Goal: Information Seeking & Learning: Check status

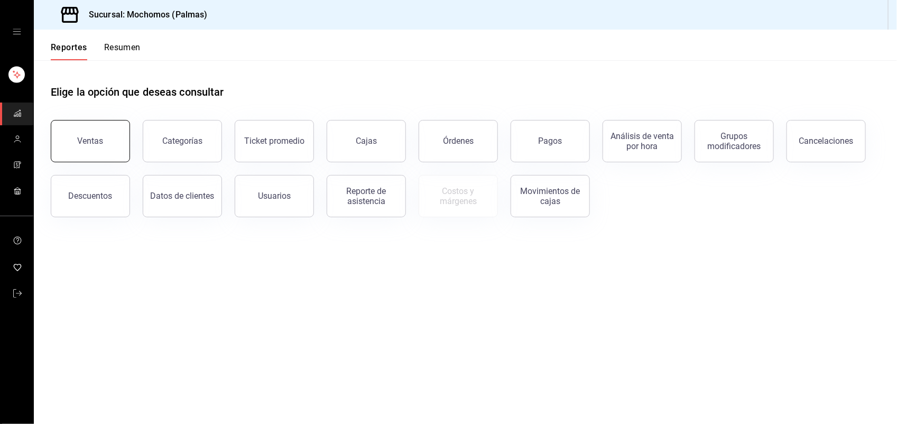
click at [104, 132] on button "Ventas" at bounding box center [90, 141] width 79 height 42
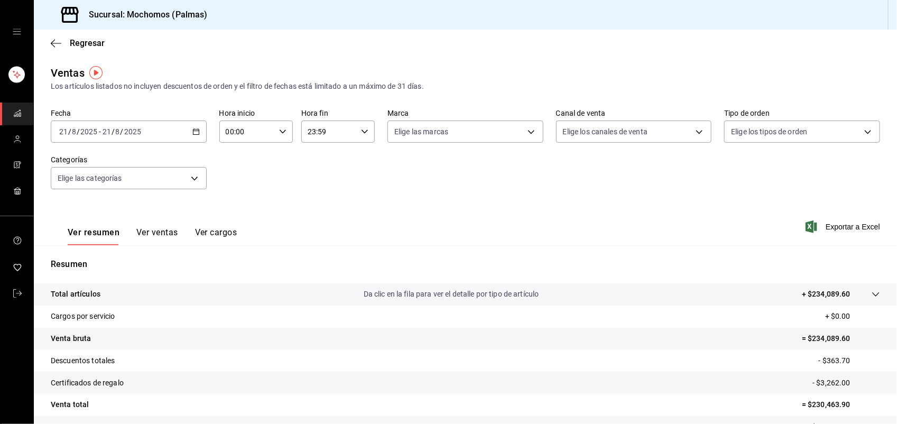
click at [193, 134] on \(Stroke\) "button" at bounding box center [196, 132] width 6 height 6
click at [143, 159] on li "Hoy" at bounding box center [100, 164] width 99 height 24
click at [189, 138] on div "2025-08-23 23 / 8 / 2025 - 2025-08-23 23 / 8 / 2025" at bounding box center [129, 131] width 156 height 22
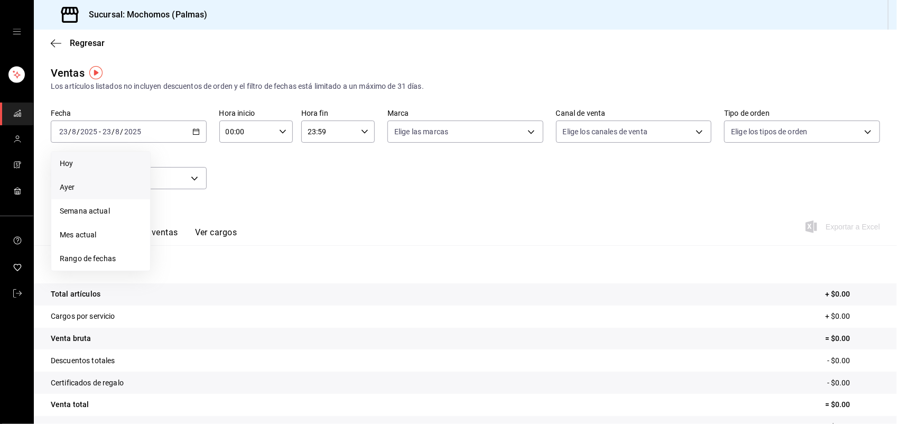
click at [115, 180] on li "Ayer" at bounding box center [100, 187] width 99 height 24
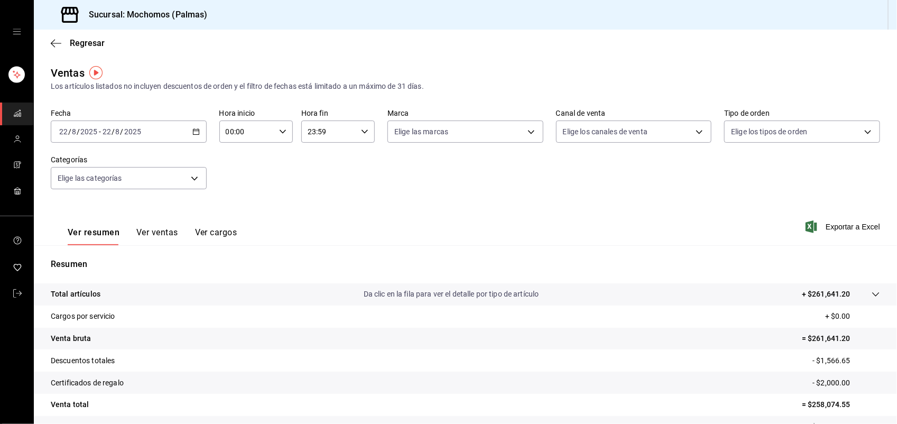
click at [191, 138] on div "2025-08-22 22 / 8 / 2025 - 2025-08-22 22 / 8 / 2025" at bounding box center [129, 131] width 156 height 22
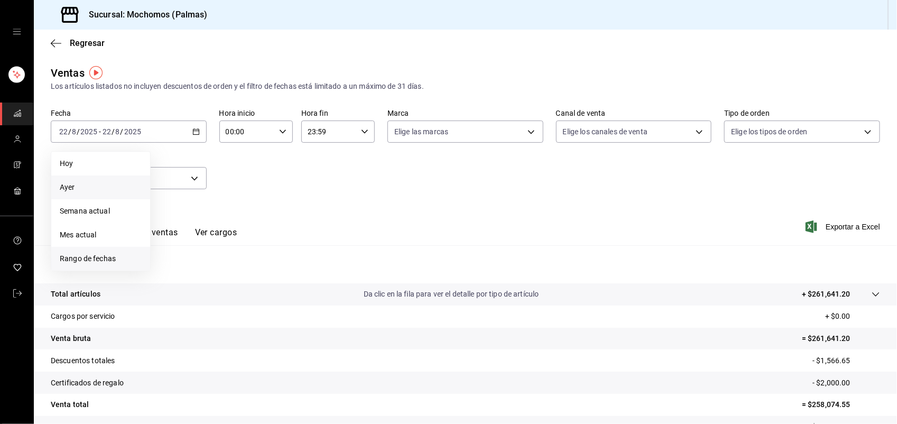
click at [102, 265] on li "Rango de fechas" at bounding box center [100, 259] width 99 height 24
click at [246, 272] on abbr "22" at bounding box center [247, 271] width 7 height 7
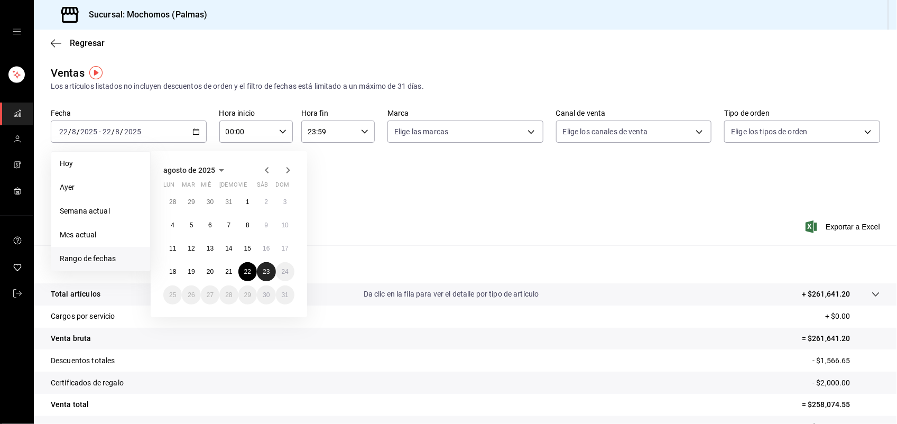
click at [270, 272] on button "23" at bounding box center [266, 271] width 18 height 19
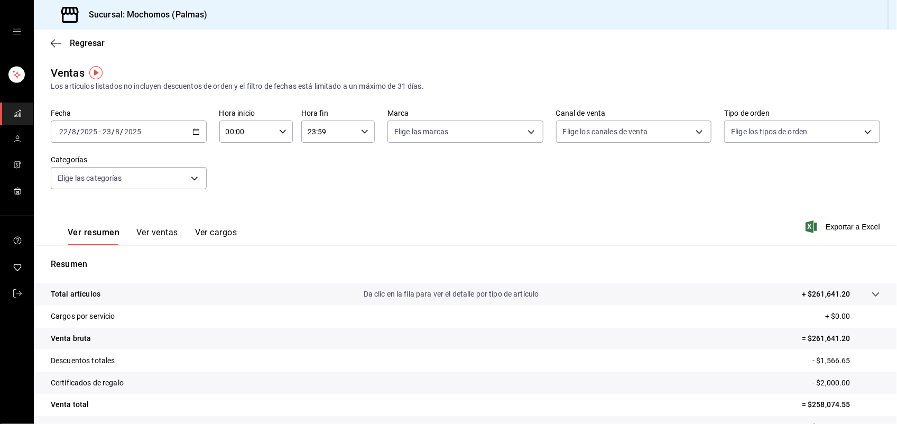
click at [154, 236] on button "Ver ventas" at bounding box center [157, 236] width 42 height 18
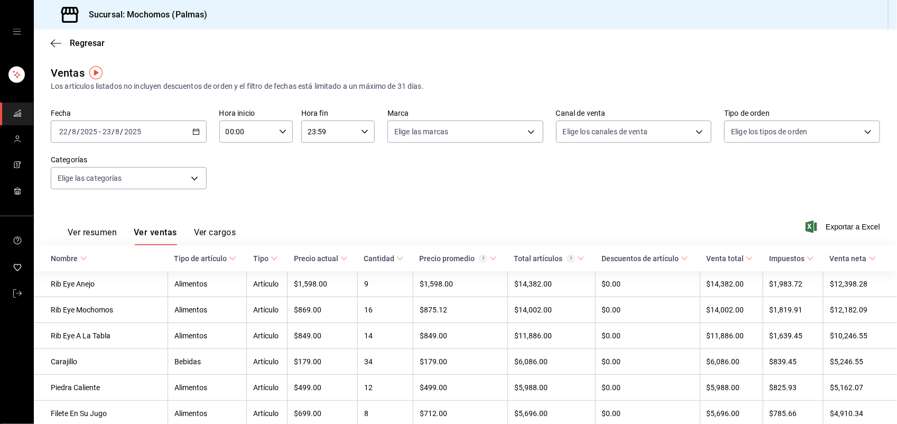
click at [201, 256] on div "Tipo de artículo" at bounding box center [200, 258] width 53 height 8
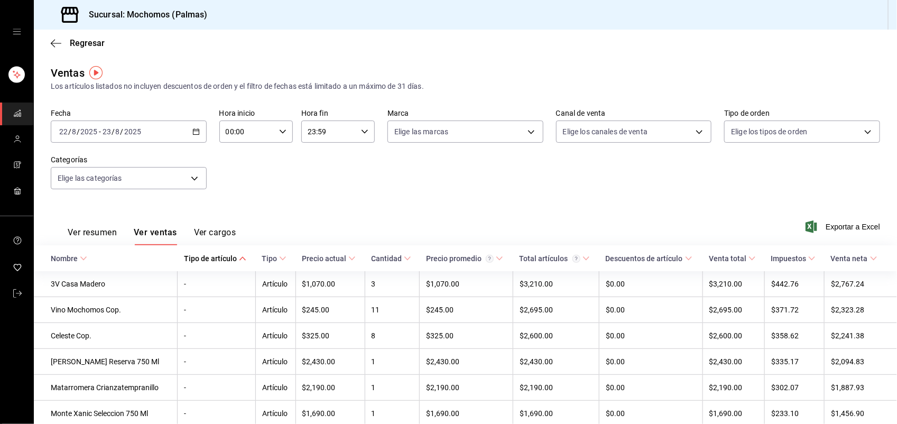
click at [201, 256] on div "Tipo de artículo" at bounding box center [210, 258] width 53 height 8
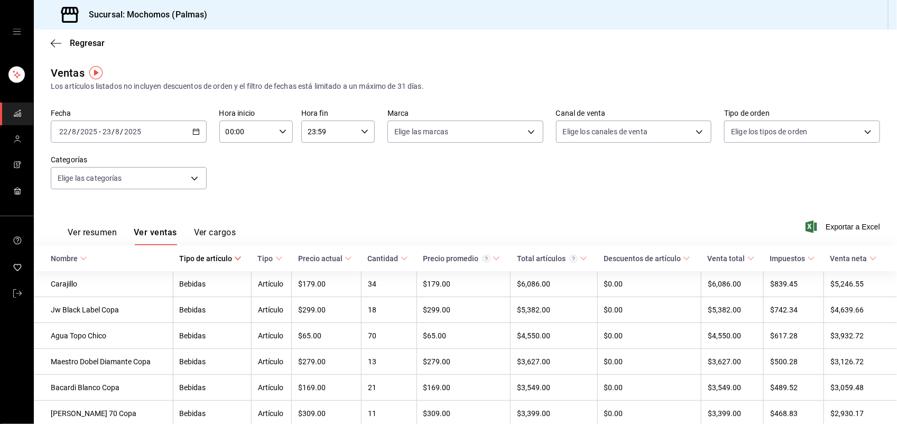
click at [206, 254] on div "Tipo de artículo" at bounding box center [205, 258] width 53 height 8
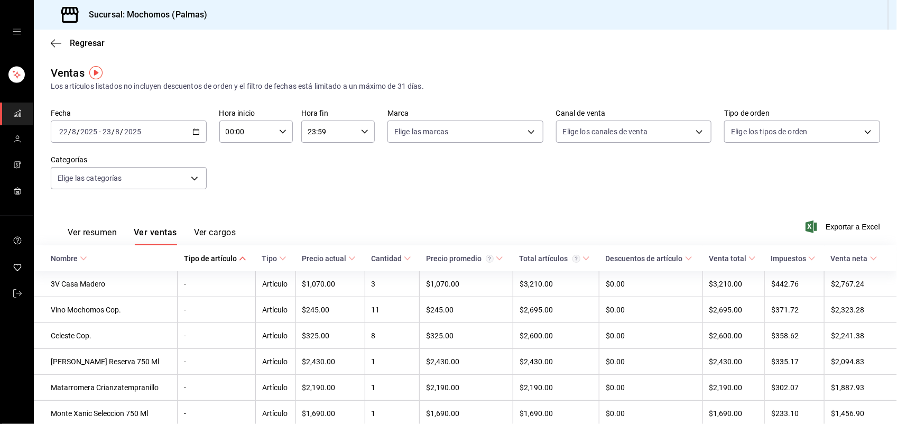
click at [202, 258] on div "Tipo de artículo" at bounding box center [210, 258] width 53 height 8
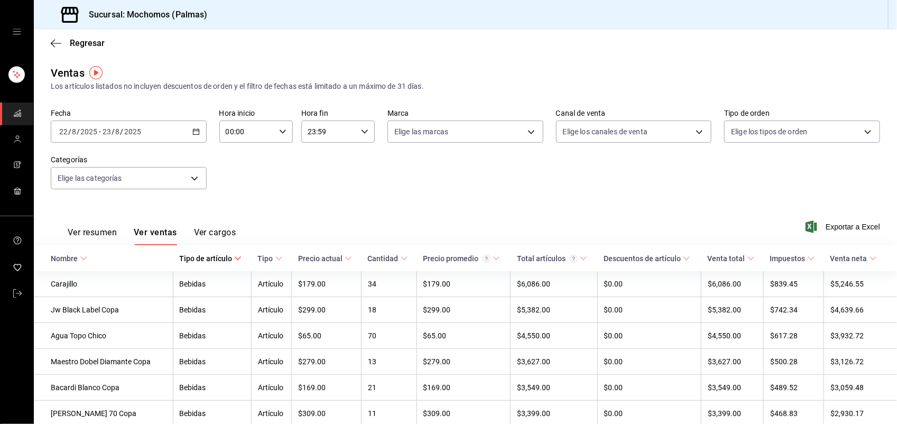
click at [202, 258] on div "Tipo de artículo" at bounding box center [205, 258] width 53 height 8
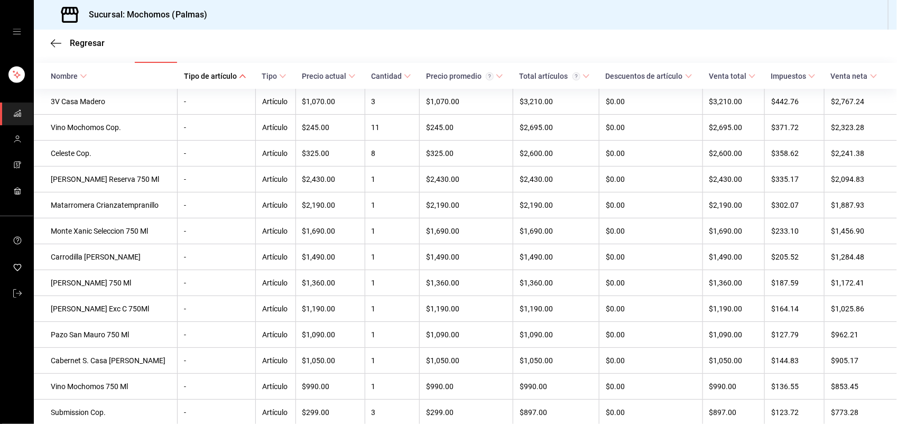
scroll to position [185, 0]
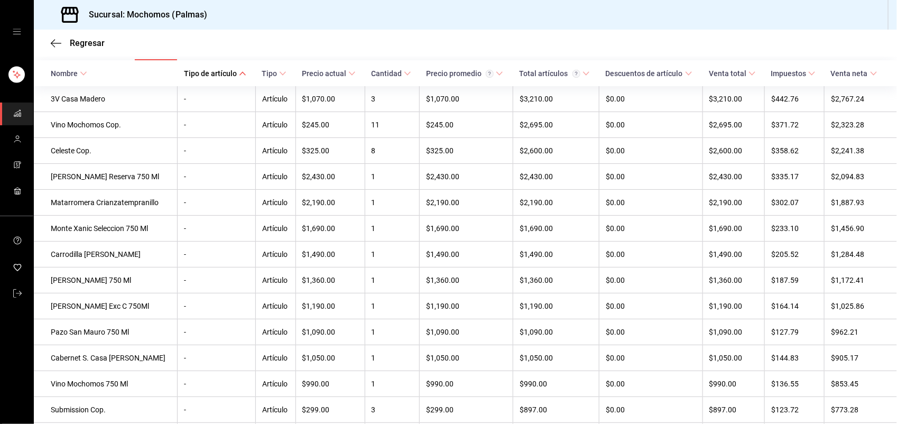
click at [485, 35] on div "Regresar" at bounding box center [465, 43] width 863 height 27
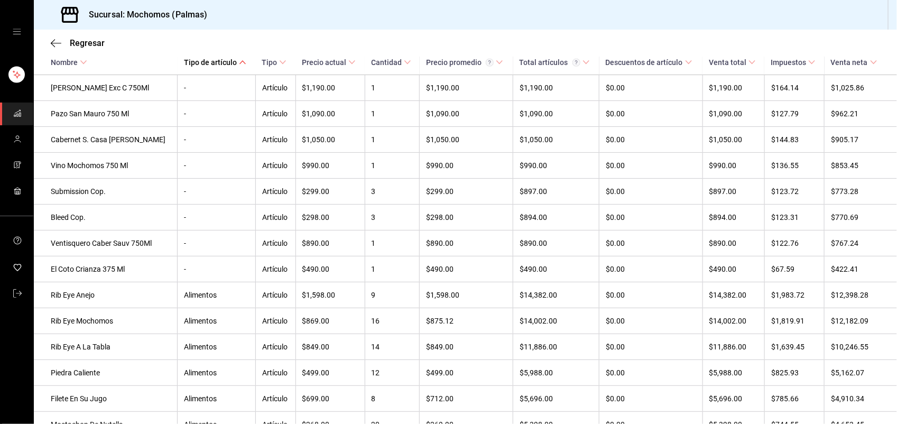
scroll to position [0, 0]
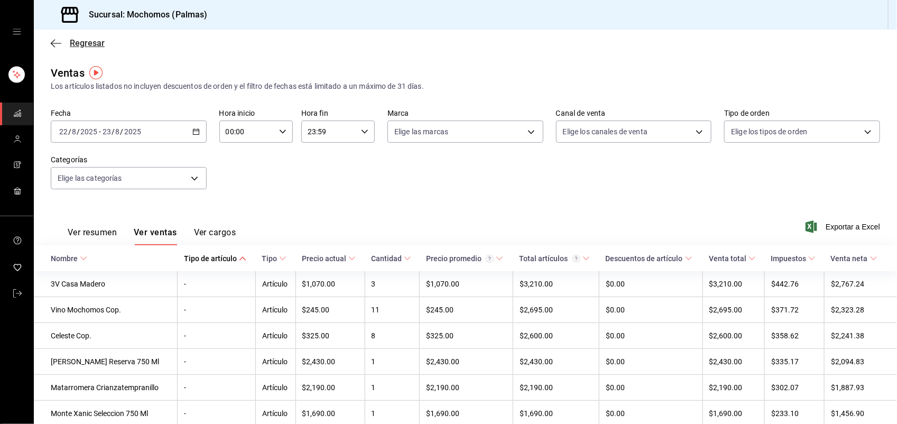
click at [88, 43] on span "Regresar" at bounding box center [87, 43] width 35 height 10
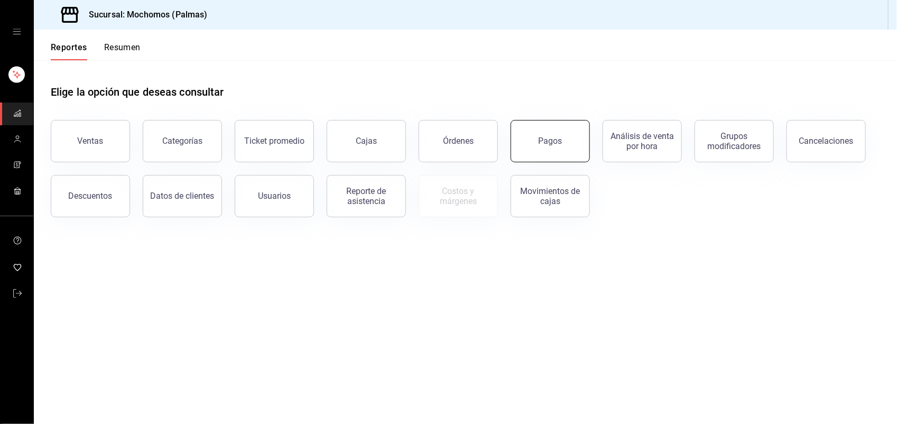
click at [582, 127] on button "Pagos" at bounding box center [549, 141] width 79 height 42
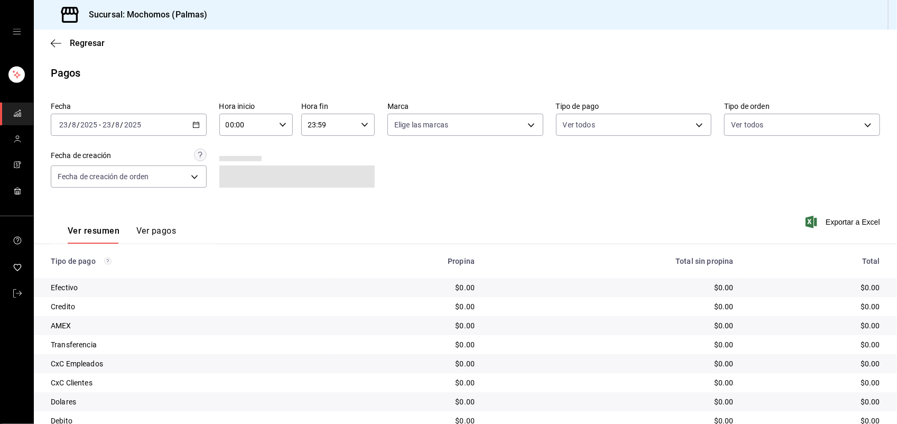
scroll to position [61, 0]
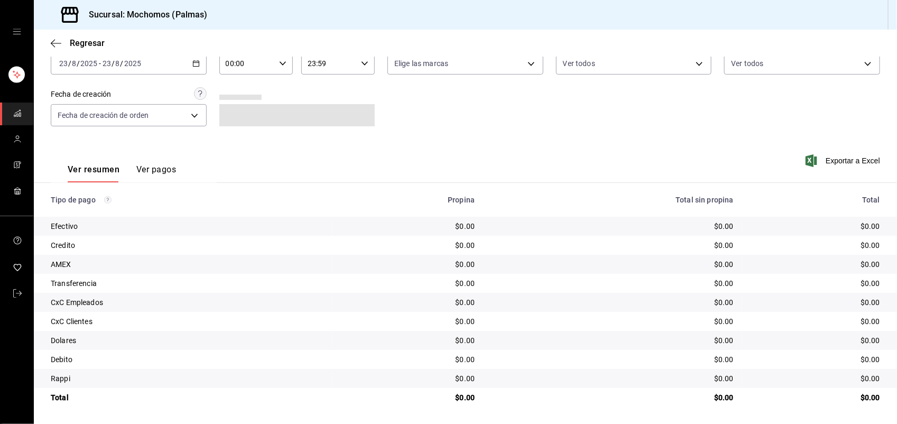
click at [193, 60] on icon "button" at bounding box center [195, 63] width 7 height 7
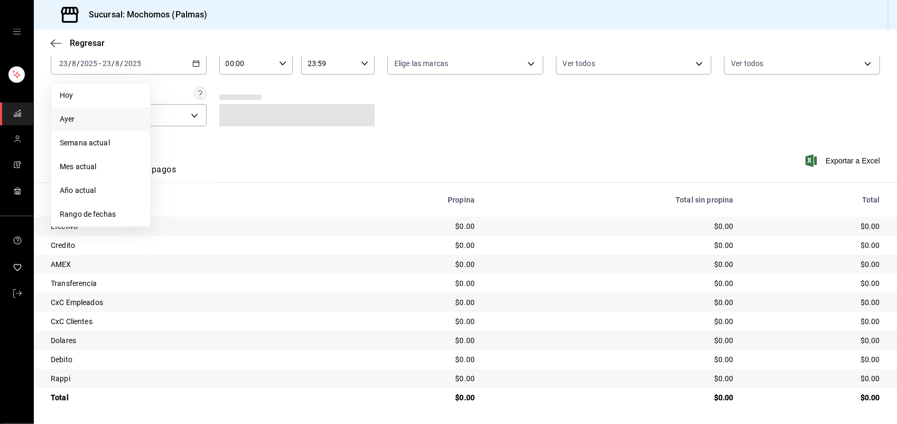
click at [111, 119] on span "Ayer" at bounding box center [101, 119] width 82 height 11
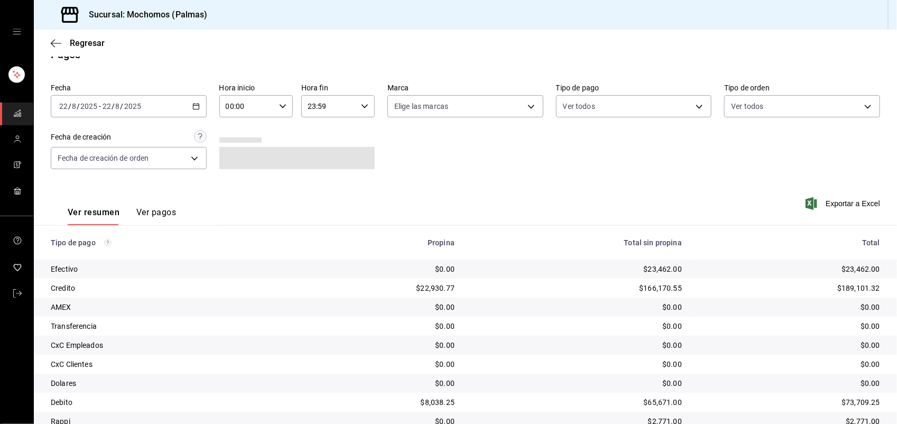
scroll to position [61, 0]
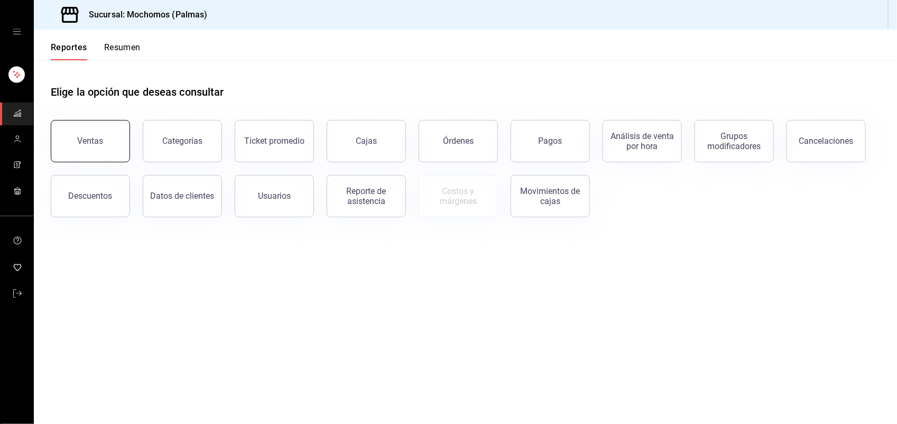
click at [112, 161] on div "Ventas" at bounding box center [84, 134] width 92 height 55
click at [122, 144] on button "Ventas" at bounding box center [90, 141] width 79 height 42
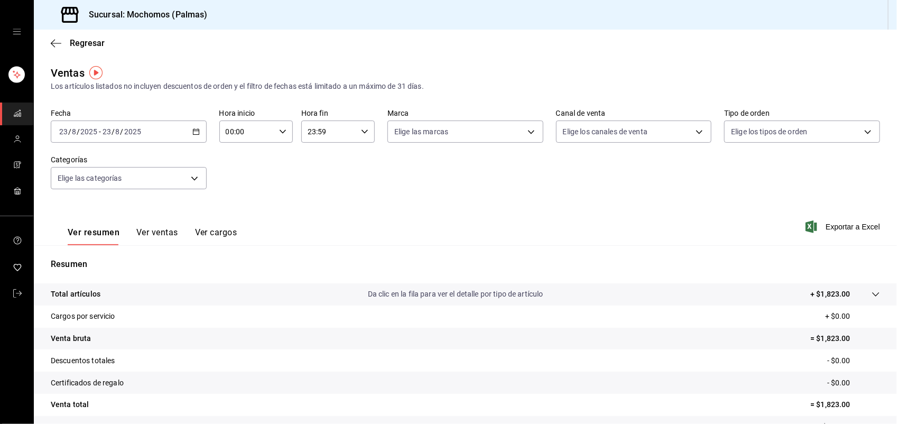
click at [196, 131] on icon "button" at bounding box center [195, 131] width 7 height 7
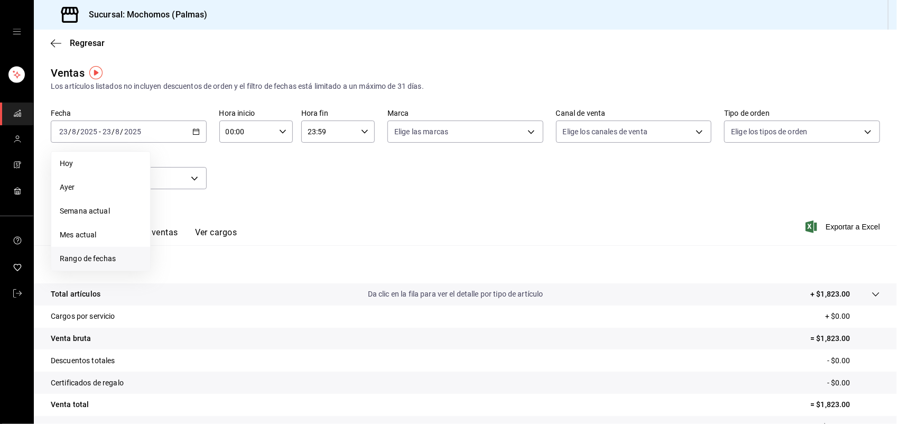
click at [99, 249] on li "Rango de fechas" at bounding box center [100, 259] width 99 height 24
click at [247, 266] on button "22" at bounding box center [247, 271] width 18 height 19
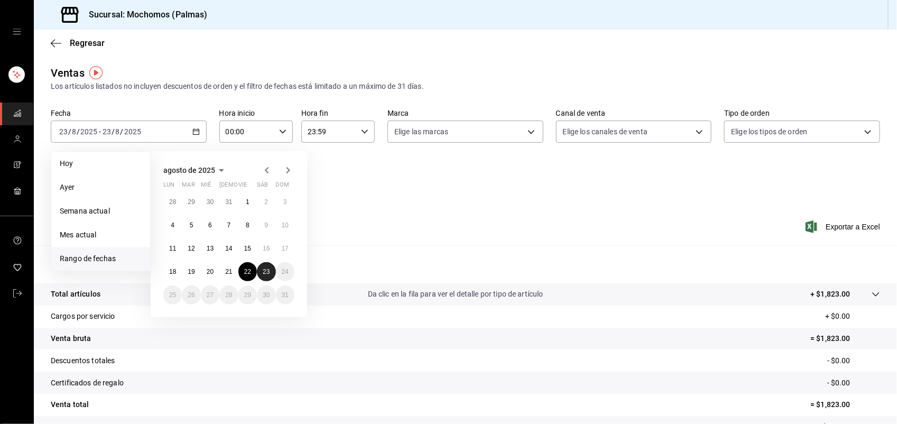
click at [260, 266] on button "23" at bounding box center [266, 271] width 18 height 19
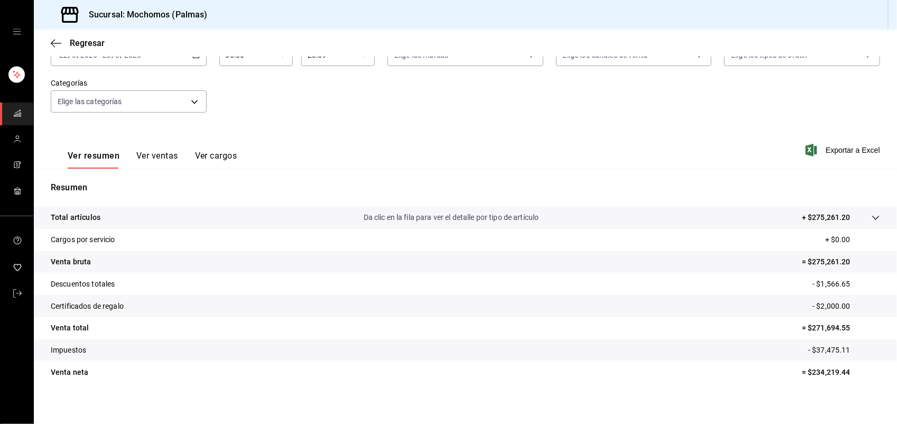
scroll to position [82, 0]
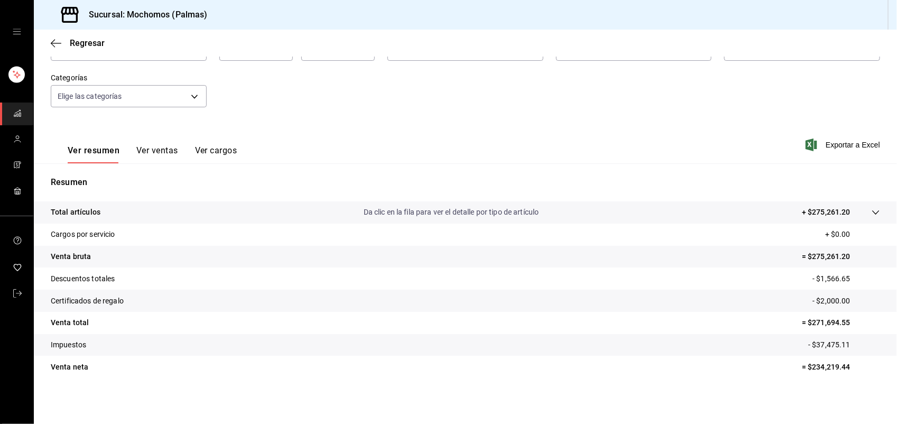
click at [871, 214] on icon at bounding box center [875, 212] width 8 height 8
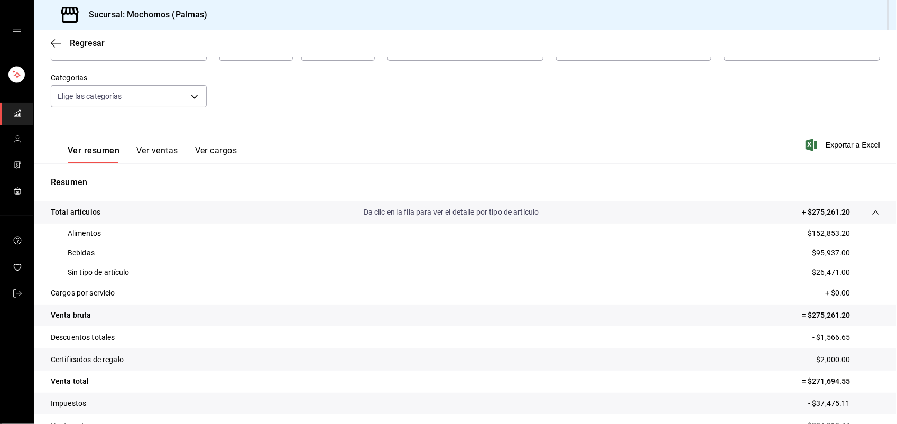
scroll to position [141, 0]
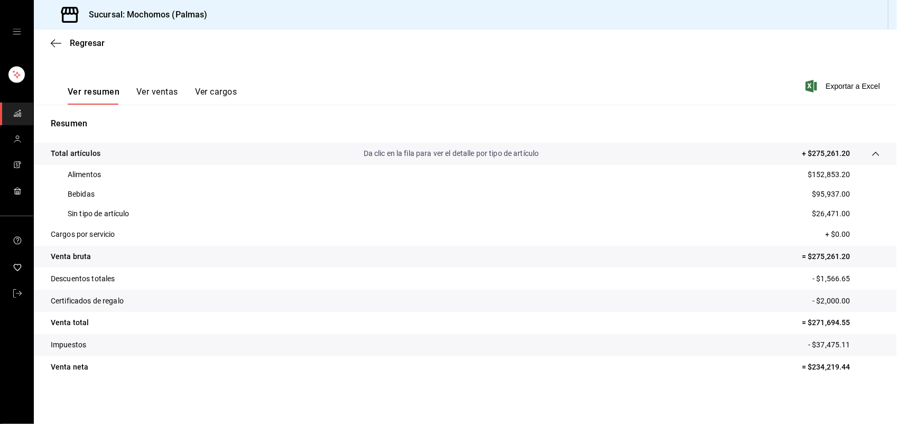
click at [82, 49] on div "Regresar" at bounding box center [465, 43] width 863 height 27
click at [90, 45] on span "Regresar" at bounding box center [87, 43] width 35 height 10
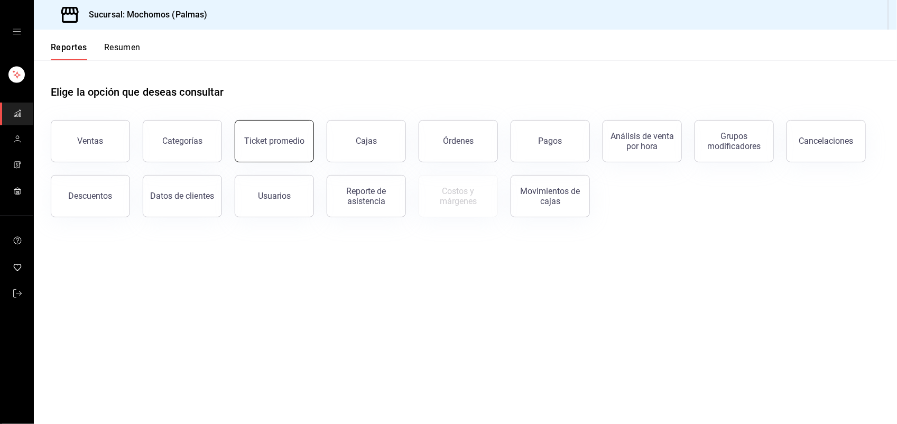
click at [276, 139] on div "Ticket promedio" at bounding box center [274, 141] width 60 height 10
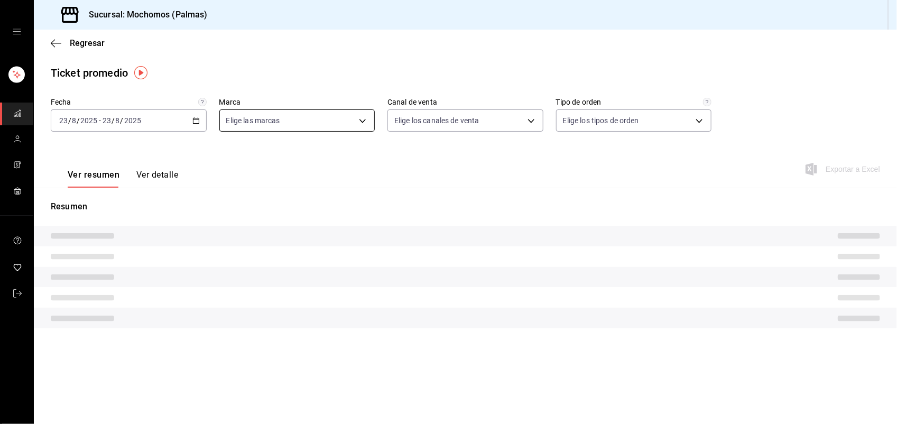
type input "70f98016-ab90-4f26-81e6-ab4884d8d8a0"
type input "PARROT,UBER_EATS,RAPPI,DIDI_FOOD,ONLINE"
type input "1406dacc-122d-474b-a961-72adf1b142d8,23052771-8e1b-43e3-b7da-1a661d939937,EXTER…"
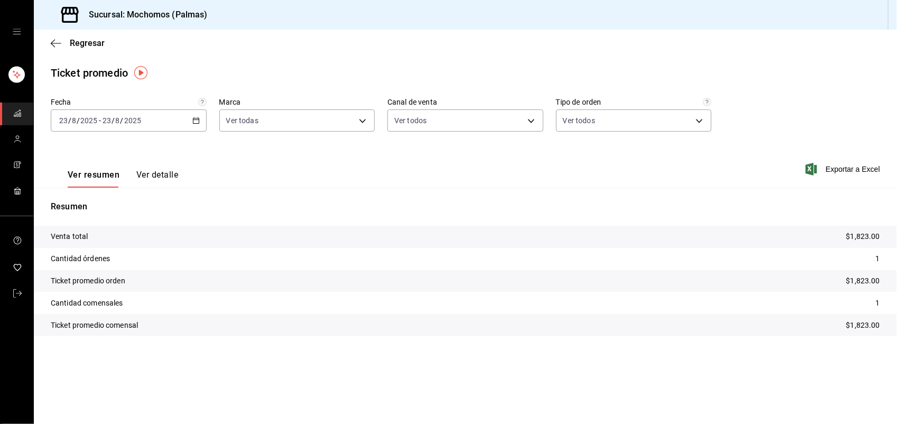
click at [194, 122] on icon "button" at bounding box center [195, 120] width 7 height 7
click at [109, 249] on span "Rango de fechas" at bounding box center [101, 247] width 82 height 11
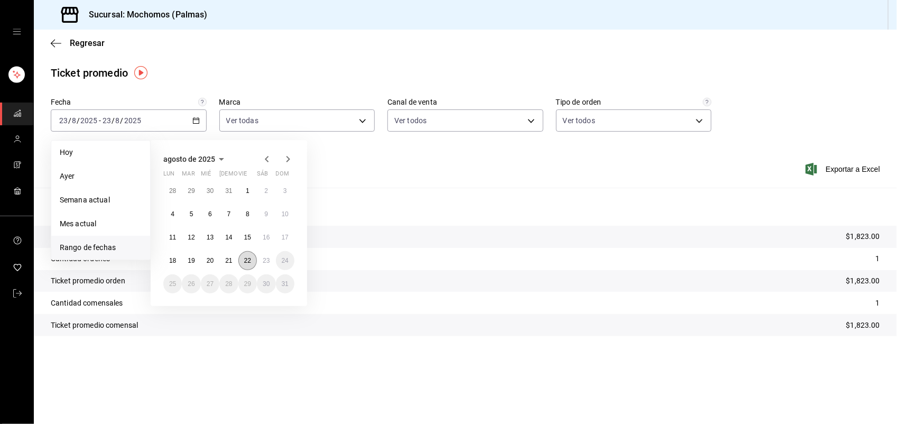
click at [247, 259] on abbr "22" at bounding box center [247, 260] width 7 height 7
click at [263, 259] on abbr "23" at bounding box center [266, 260] width 7 height 7
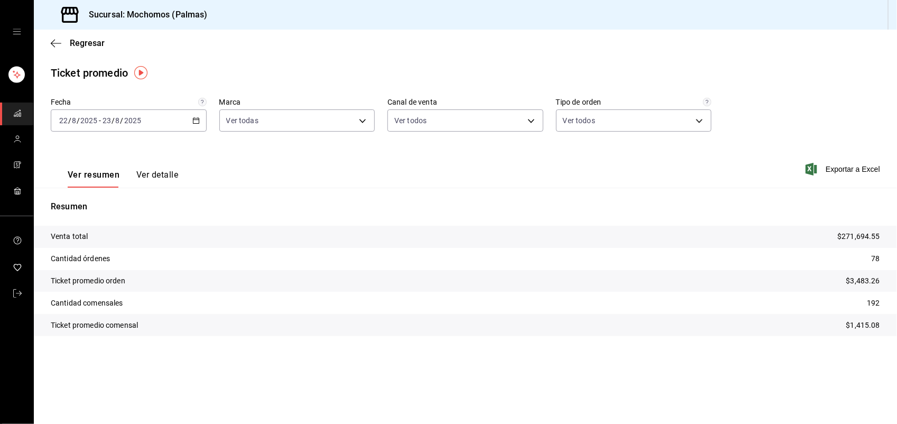
click at [196, 120] on icon "button" at bounding box center [195, 120] width 7 height 7
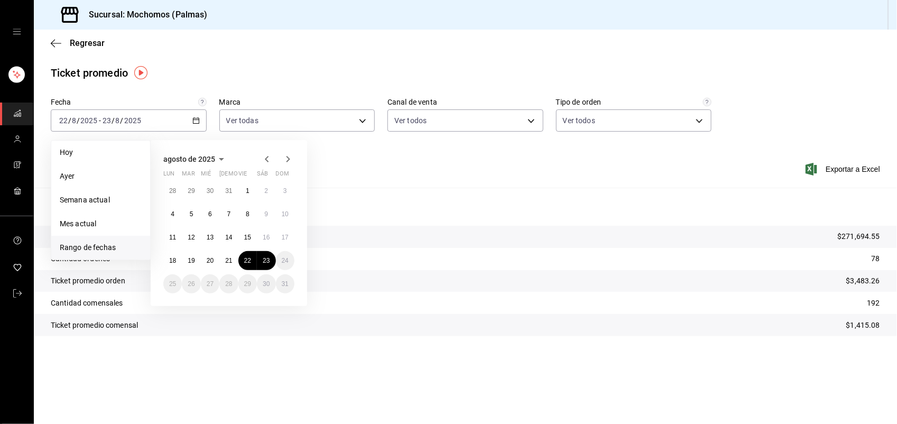
click at [323, 56] on div "Regresar" at bounding box center [465, 43] width 863 height 27
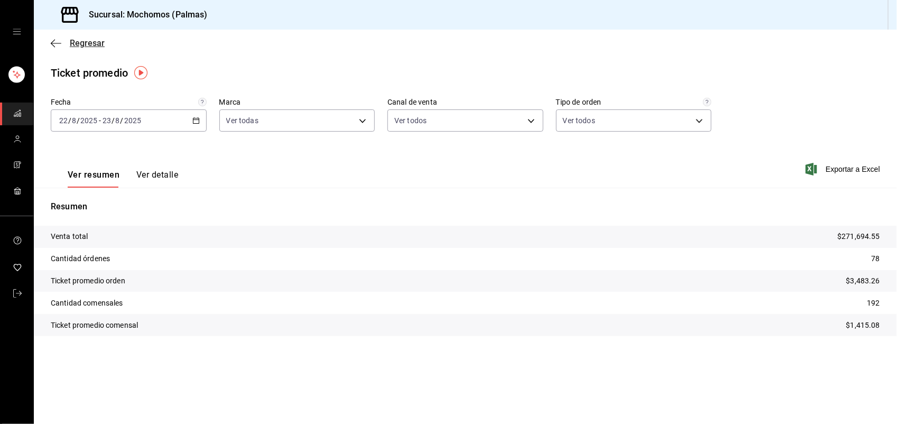
click at [86, 45] on span "Regresar" at bounding box center [87, 43] width 35 height 10
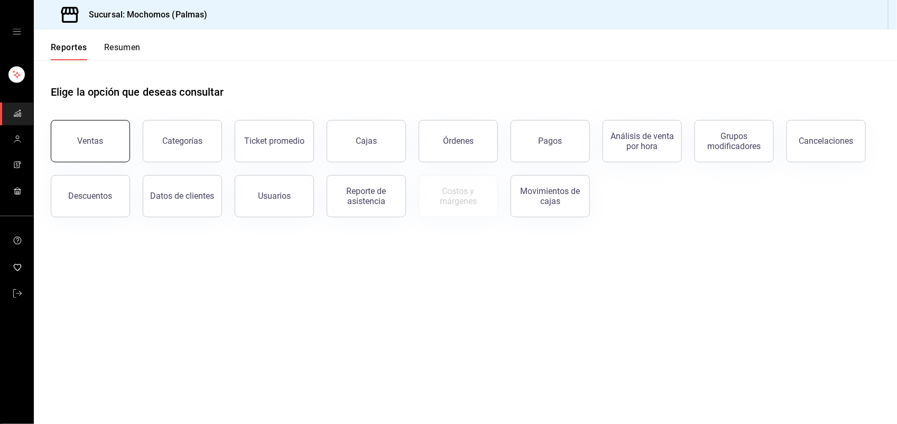
click at [101, 146] on button "Ventas" at bounding box center [90, 141] width 79 height 42
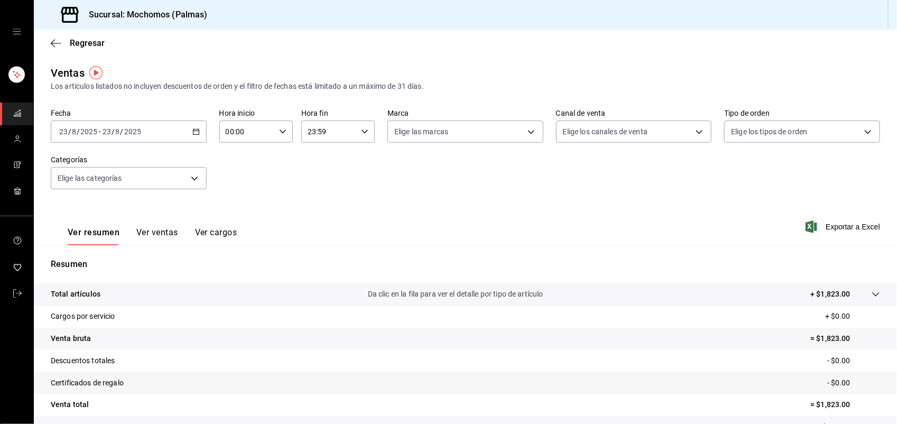
click at [194, 130] on \(Stroke\) "button" at bounding box center [196, 130] width 6 height 1
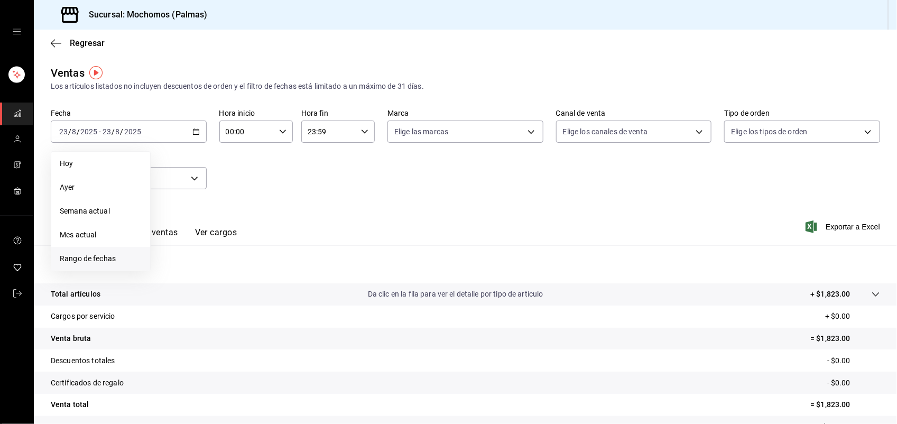
click at [85, 262] on span "Rango de fechas" at bounding box center [101, 258] width 82 height 11
click at [249, 270] on abbr "22" at bounding box center [247, 271] width 7 height 7
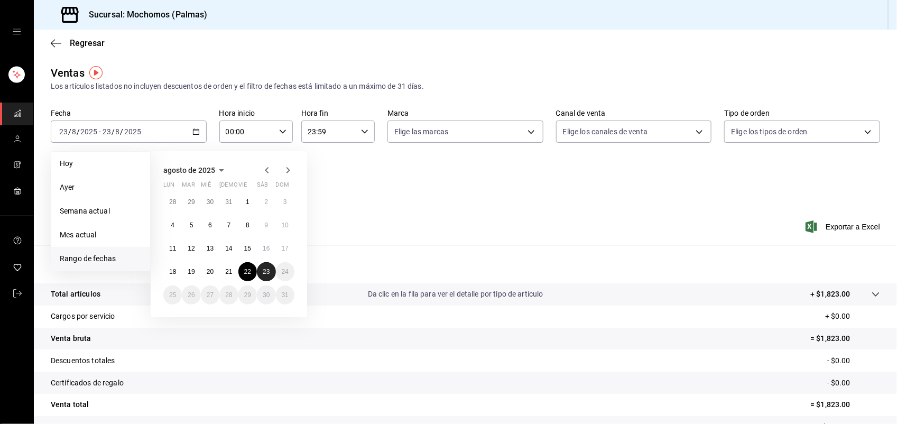
click at [268, 270] on abbr "23" at bounding box center [266, 271] width 7 height 7
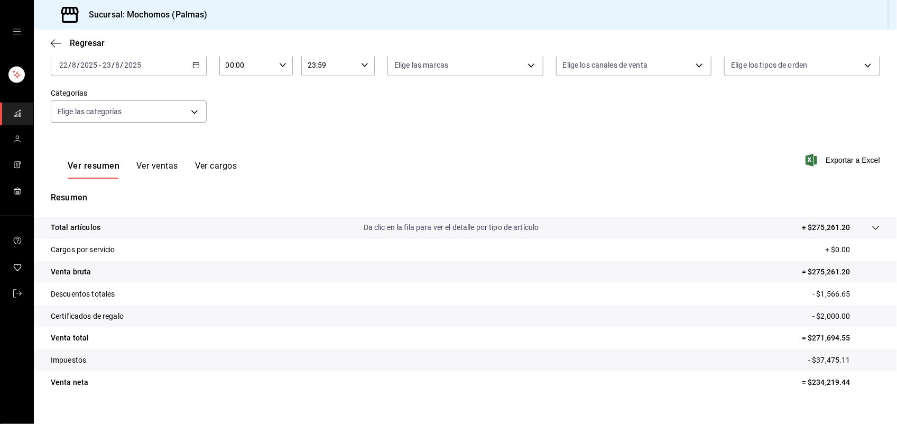
scroll to position [68, 0]
click at [869, 219] on tr "Total artículos Da clic en la fila para ver el detalle por tipo de artículo + $…" at bounding box center [465, 227] width 863 height 22
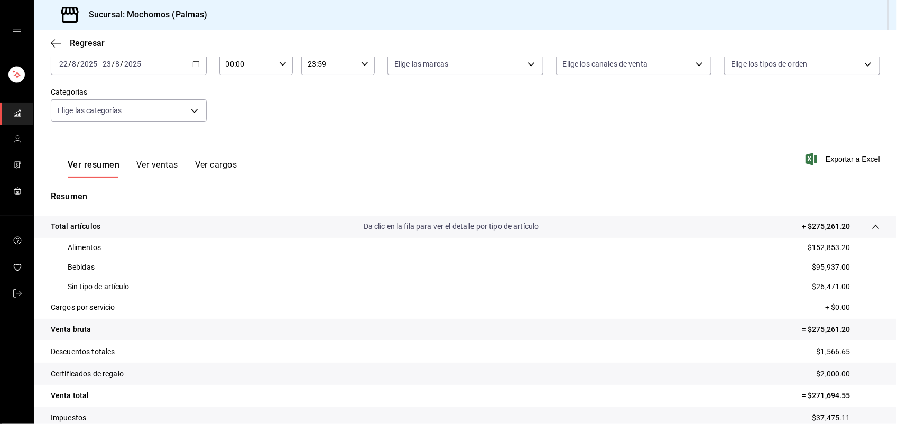
scroll to position [141, 0]
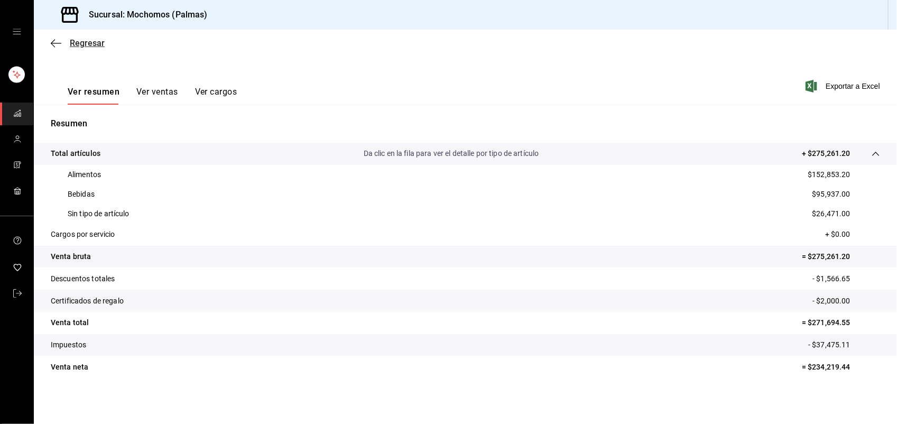
click at [71, 42] on span "Regresar" at bounding box center [87, 43] width 35 height 10
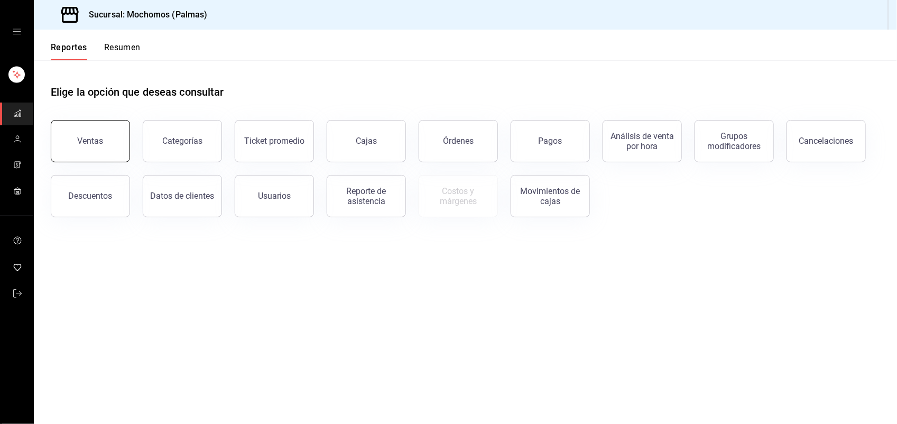
click at [95, 120] on div "Ventas" at bounding box center [84, 134] width 92 height 55
click at [98, 137] on div "Ventas" at bounding box center [91, 141] width 26 height 10
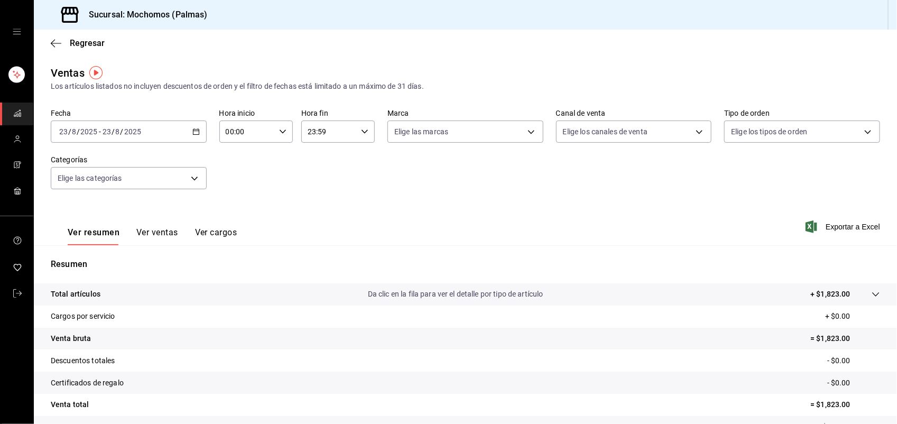
click at [192, 131] on icon "button" at bounding box center [195, 131] width 7 height 7
click at [78, 43] on span "Regresar" at bounding box center [87, 43] width 35 height 10
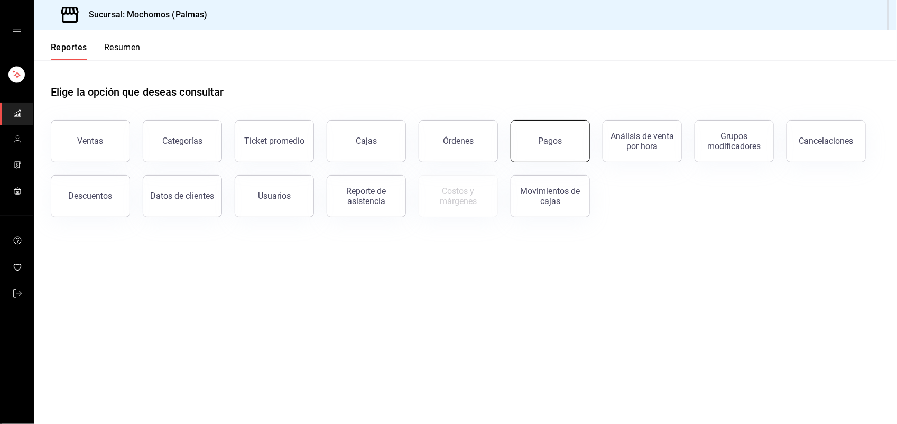
click at [512, 146] on div "Pagos" at bounding box center [544, 134] width 92 height 55
click at [576, 133] on button "Pagos" at bounding box center [549, 141] width 79 height 42
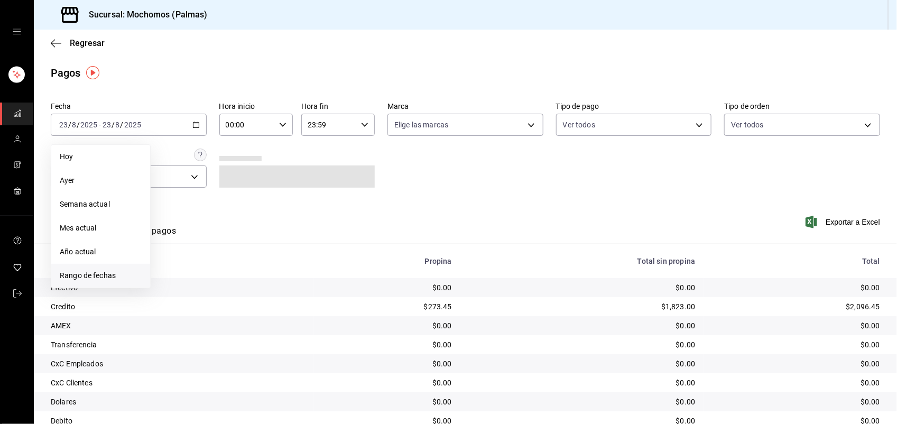
click at [100, 273] on span "Rango de fechas" at bounding box center [101, 275] width 82 height 11
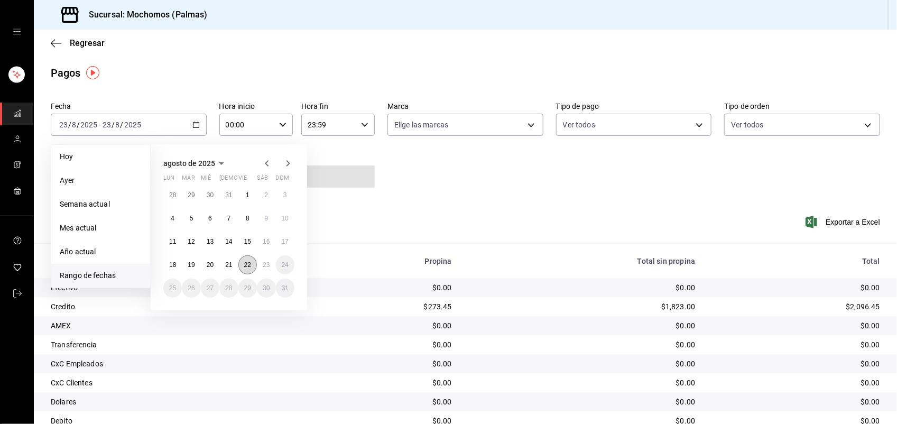
click at [247, 263] on abbr "22" at bounding box center [247, 264] width 7 height 7
click at [258, 263] on button "23" at bounding box center [266, 264] width 18 height 19
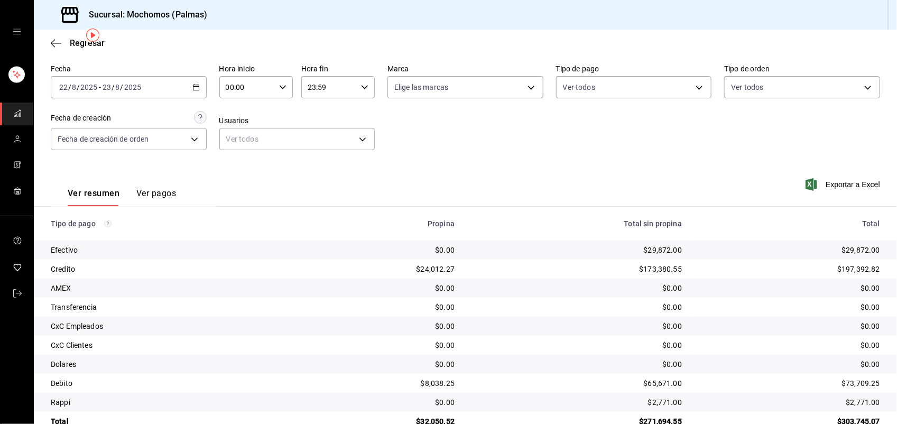
scroll to position [35, 0]
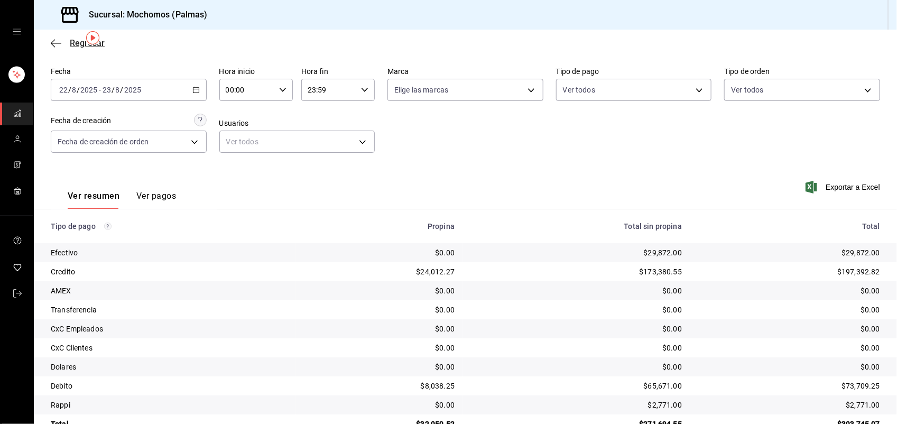
click at [70, 41] on span "Regresar" at bounding box center [87, 43] width 35 height 10
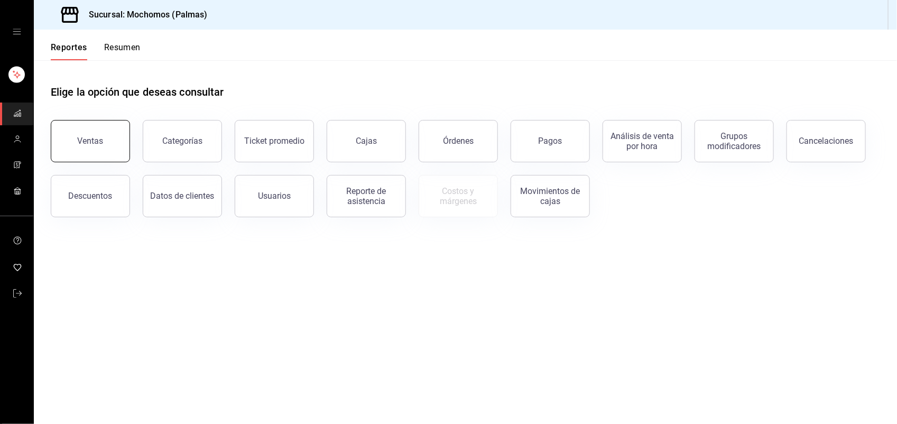
click at [99, 136] on div "Ventas" at bounding box center [91, 141] width 26 height 10
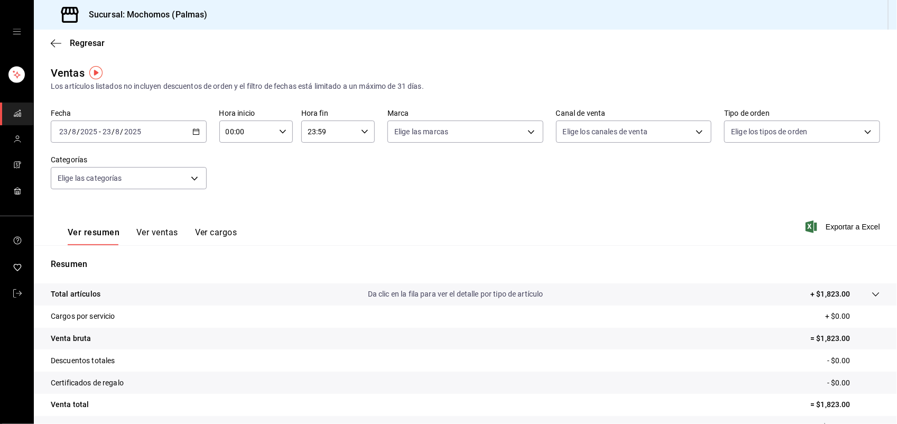
click at [193, 127] on div "2025-08-23 23 / 8 / 2025 - 2025-08-23 23 / 8 / 2025" at bounding box center [129, 131] width 156 height 22
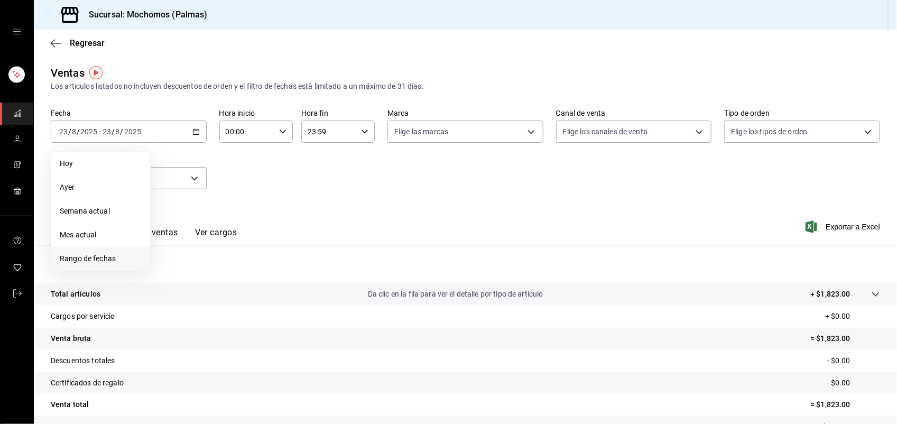
click at [108, 257] on span "Rango de fechas" at bounding box center [101, 258] width 82 height 11
click at [249, 268] on abbr "22" at bounding box center [247, 271] width 7 height 7
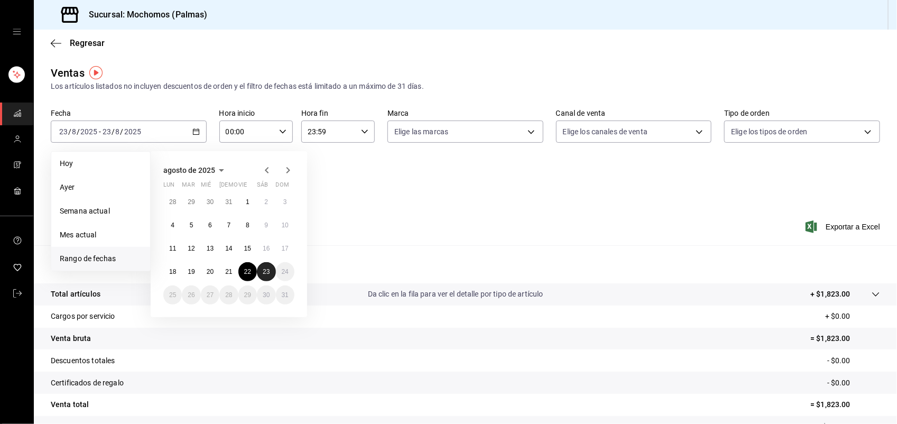
click at [263, 272] on abbr "23" at bounding box center [266, 271] width 7 height 7
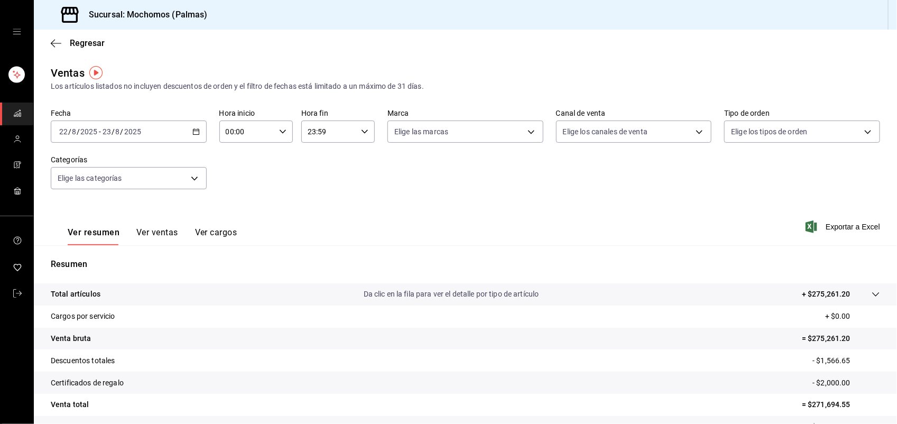
scroll to position [82, 0]
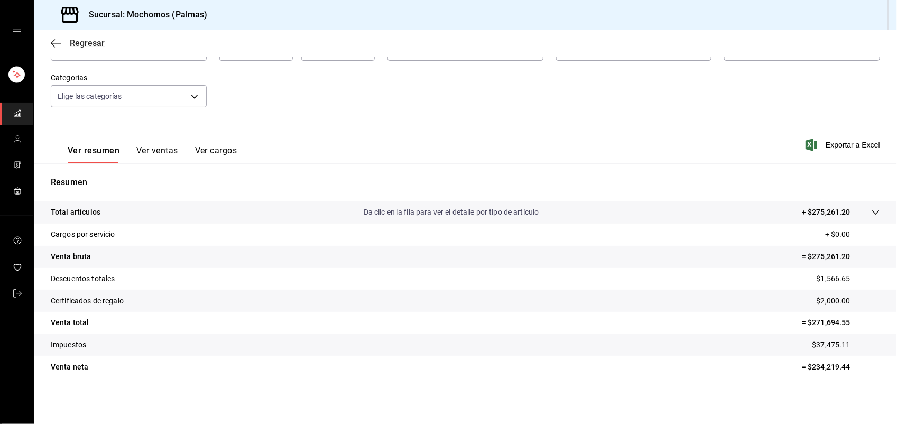
click at [76, 41] on span "Regresar" at bounding box center [87, 43] width 35 height 10
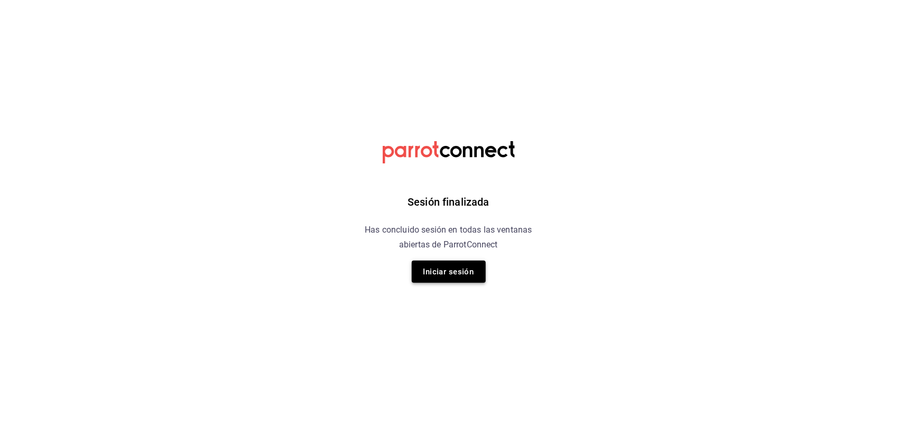
click at [462, 273] on button "Iniciar sesión" at bounding box center [449, 271] width 74 height 22
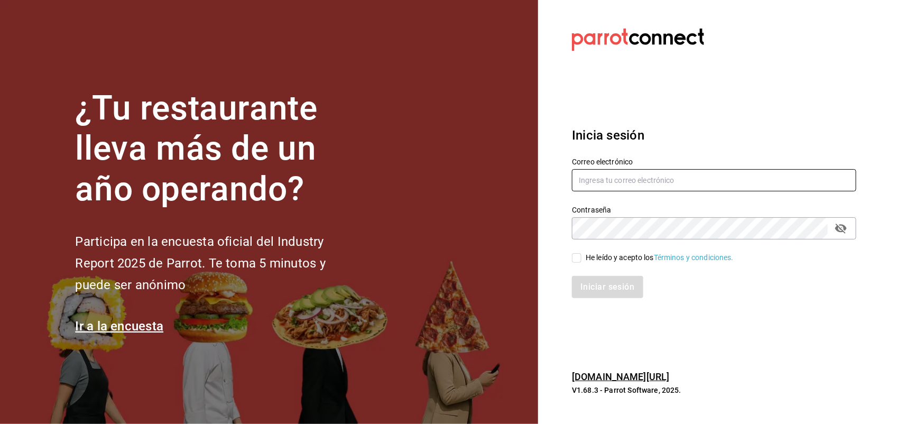
type input "antonio.hernandez@grupocosteno.com"
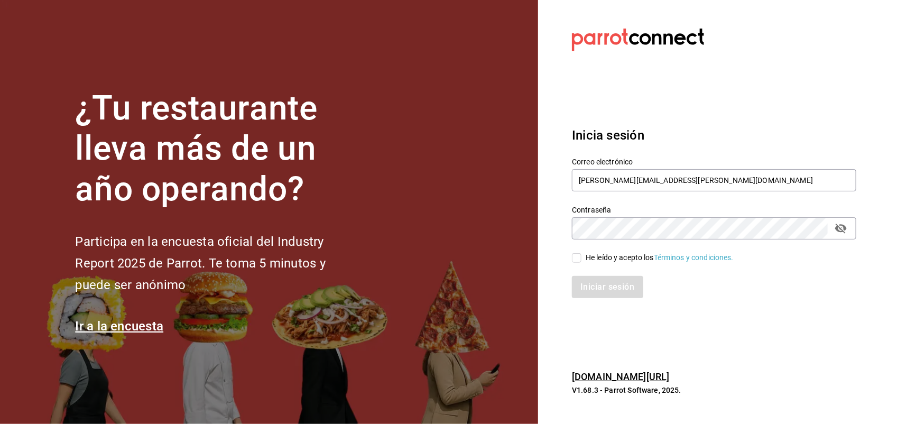
click at [574, 252] on label "He leído y acepto los Términos y condiciones." at bounding box center [653, 257] width 162 height 11
click at [574, 253] on input "He leído y acepto los Términos y condiciones." at bounding box center [577, 258] width 10 height 10
checkbox input "true"
click at [585, 287] on button "Iniciar sesión" at bounding box center [608, 287] width 72 height 22
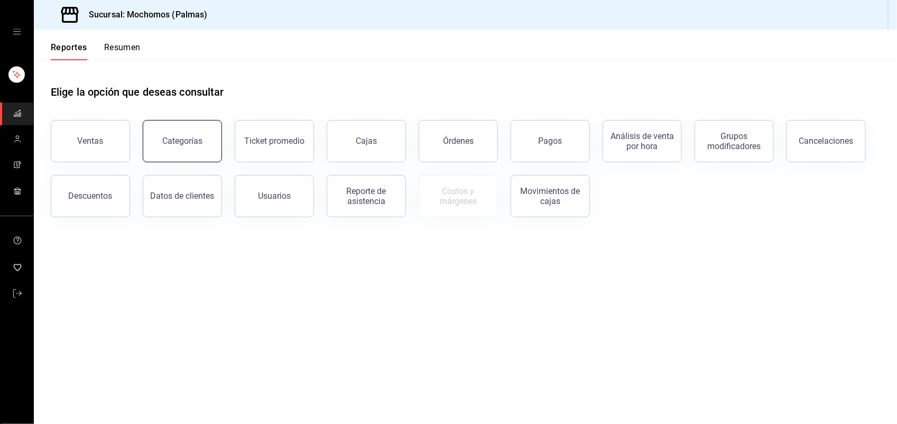
click at [205, 133] on button "Categorías" at bounding box center [182, 141] width 79 height 42
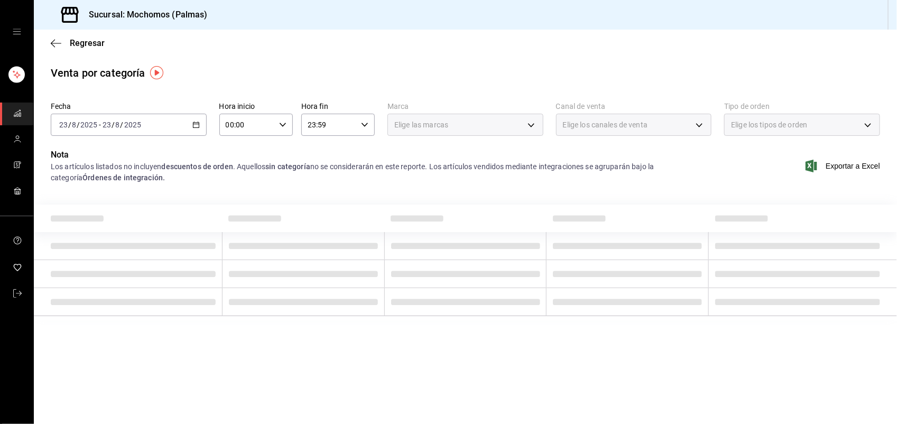
click at [193, 124] on \(Stroke\) "button" at bounding box center [196, 125] width 6 height 6
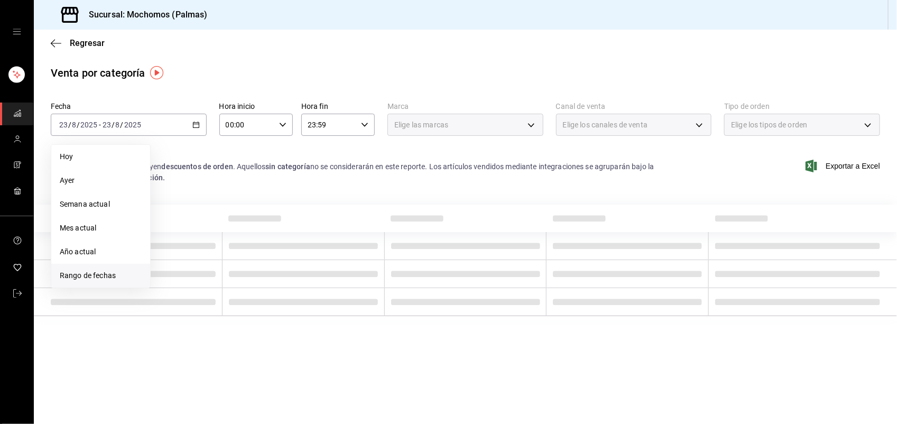
click at [80, 272] on span "Rango de fechas" at bounding box center [101, 275] width 82 height 11
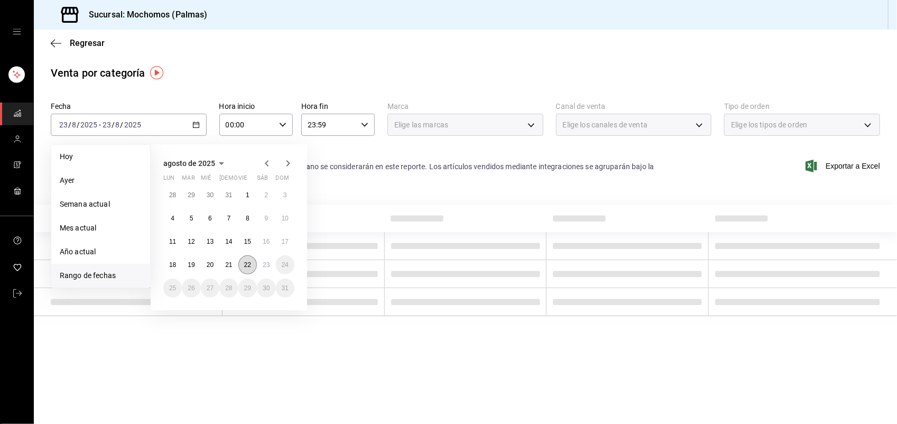
click at [251, 259] on button "22" at bounding box center [247, 264] width 18 height 19
click at [265, 261] on abbr "23" at bounding box center [266, 264] width 7 height 7
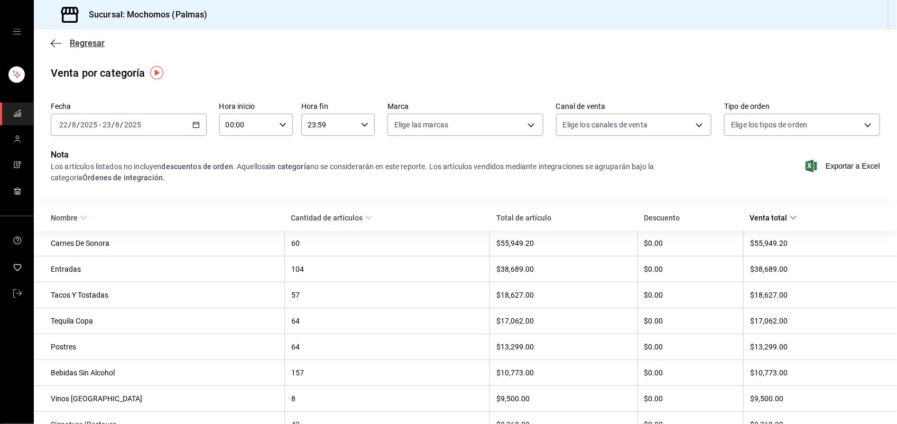
click at [86, 38] on span "Regresar" at bounding box center [87, 43] width 35 height 10
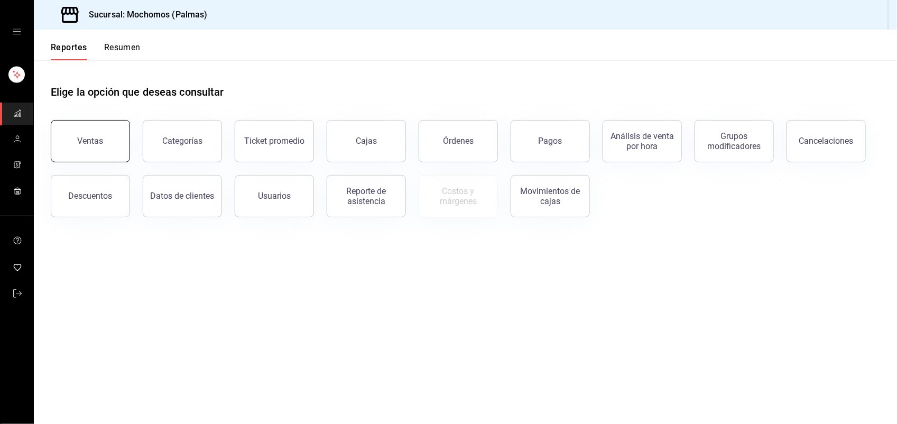
click at [67, 133] on button "Ventas" at bounding box center [90, 141] width 79 height 42
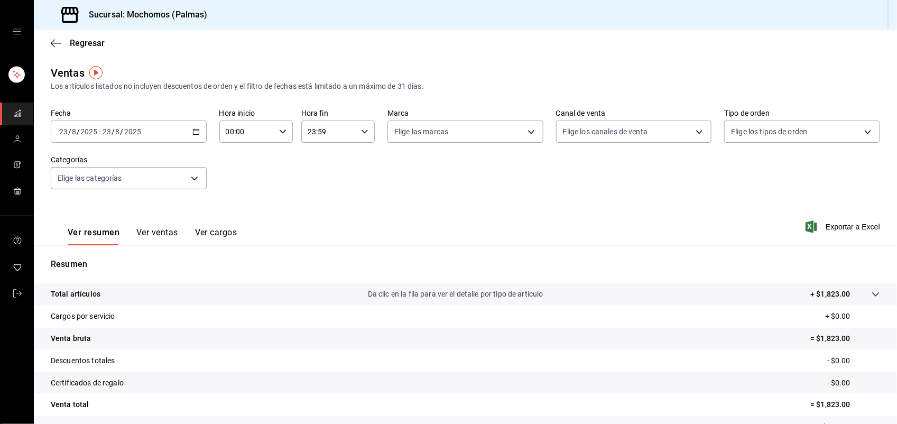
click at [195, 135] on icon "button" at bounding box center [195, 131] width 7 height 7
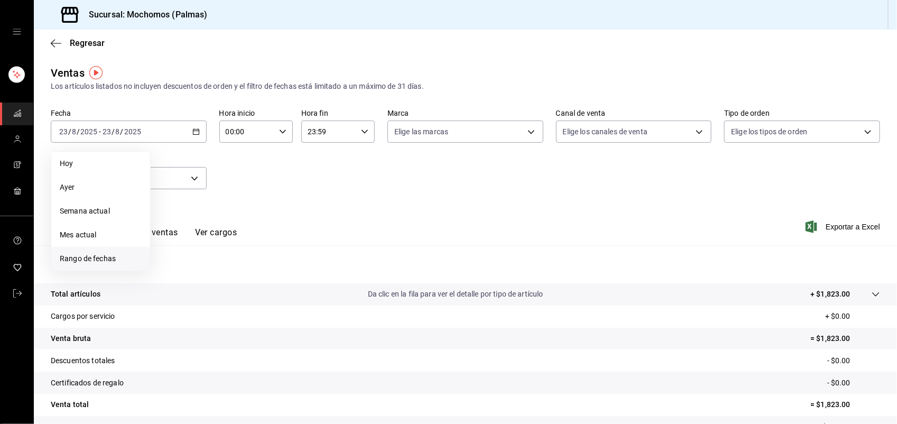
click at [117, 260] on span "Rango de fechas" at bounding box center [101, 258] width 82 height 11
click at [245, 275] on button "22" at bounding box center [247, 271] width 18 height 19
click at [259, 275] on button "23" at bounding box center [266, 271] width 18 height 19
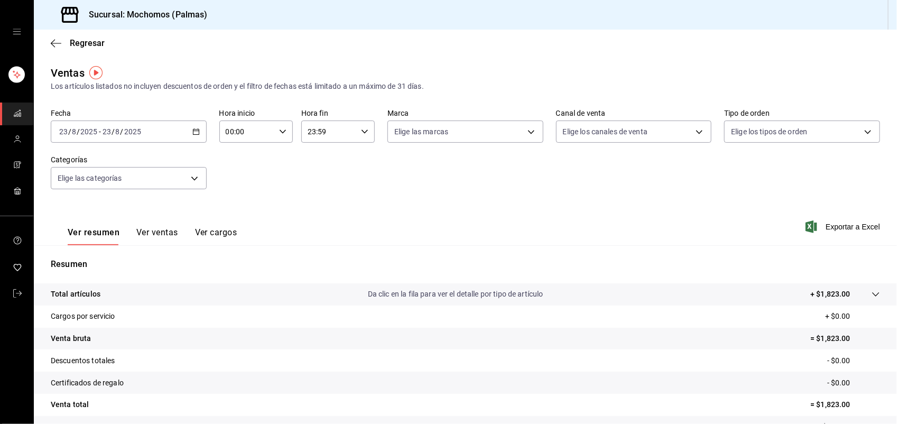
click at [192, 133] on icon "button" at bounding box center [195, 131] width 7 height 7
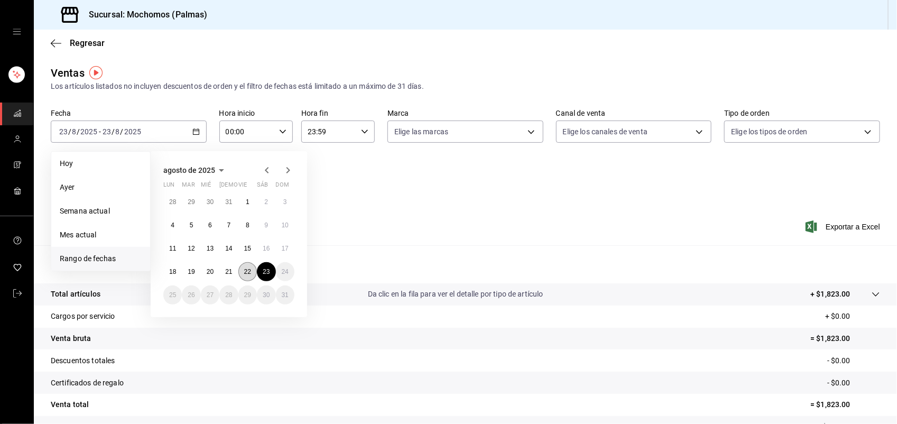
click at [249, 272] on abbr "22" at bounding box center [247, 271] width 7 height 7
click at [263, 275] on button "23" at bounding box center [266, 271] width 18 height 19
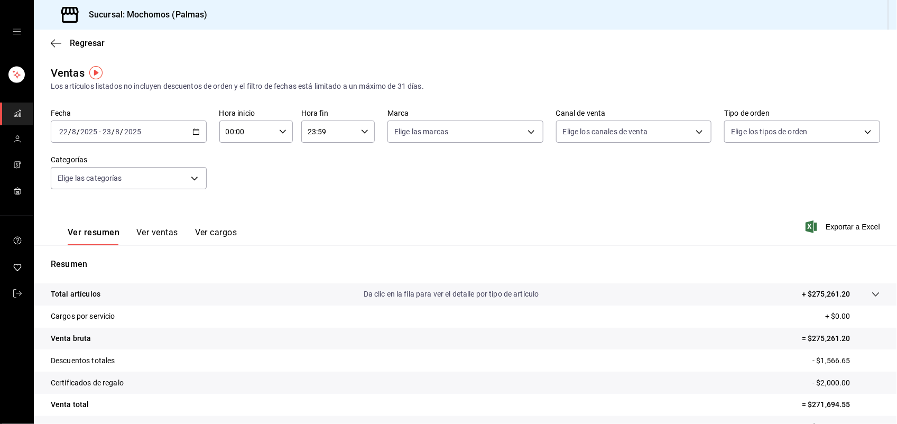
click at [146, 225] on div "Ver resumen Ver ventas Ver cargos" at bounding box center [144, 229] width 186 height 31
click at [150, 229] on button "Ver ventas" at bounding box center [157, 236] width 42 height 18
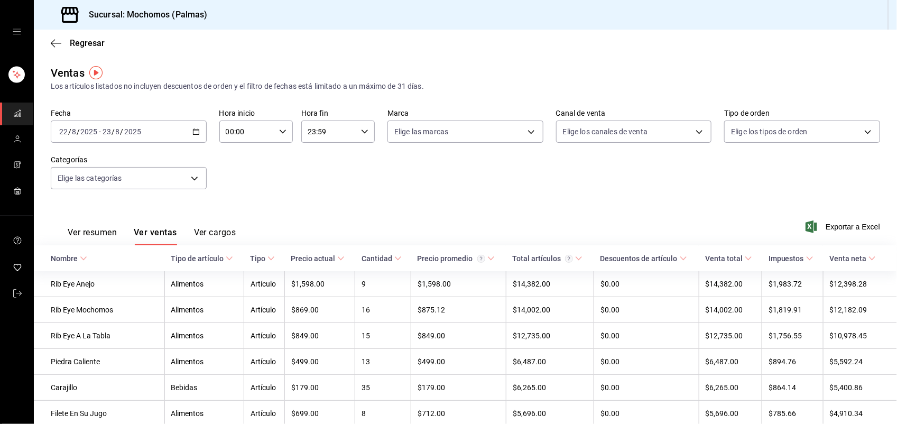
click at [382, 252] on th "Cantidad" at bounding box center [383, 258] width 56 height 26
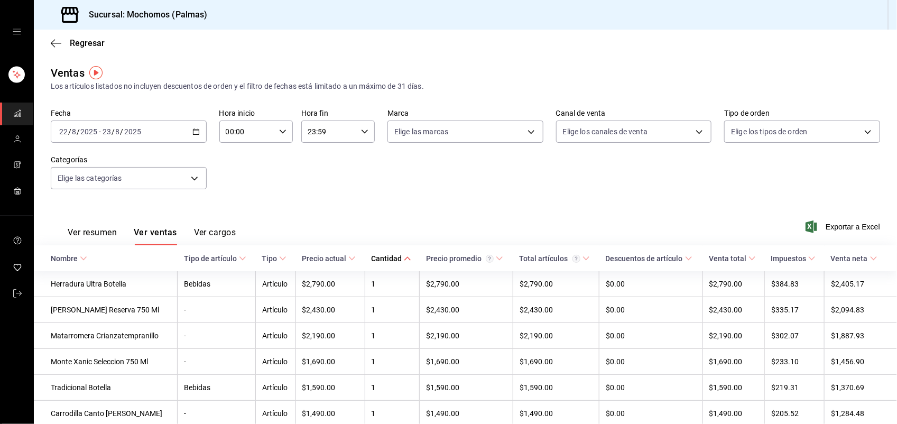
click at [380, 254] on div "Cantidad" at bounding box center [386, 258] width 31 height 8
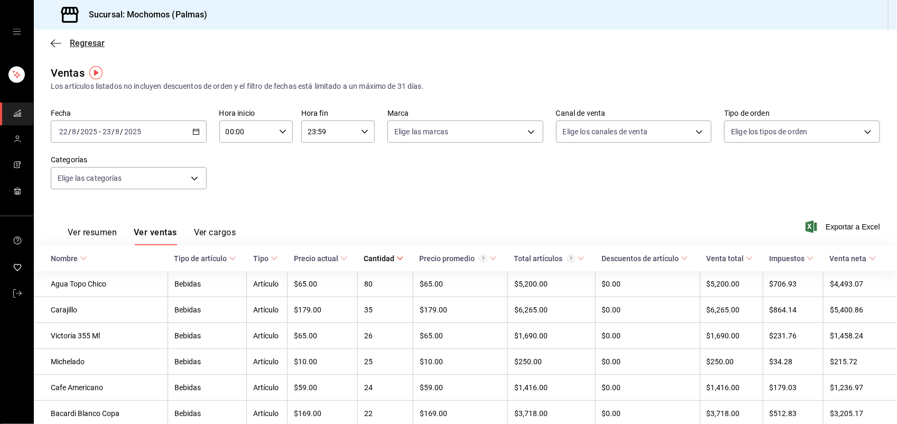
click at [74, 44] on span "Regresar" at bounding box center [87, 43] width 35 height 10
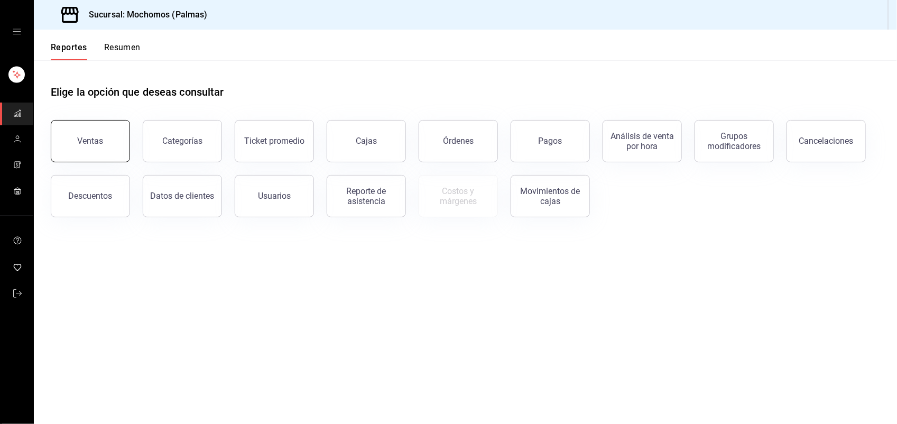
click at [90, 160] on div "Ventas" at bounding box center [84, 134] width 92 height 55
click at [111, 123] on button "Ventas" at bounding box center [90, 141] width 79 height 42
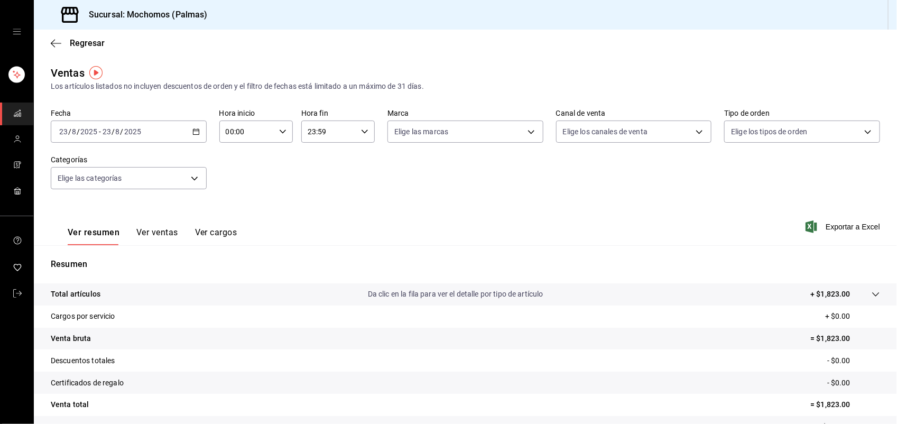
click at [195, 132] on icon "button" at bounding box center [195, 131] width 7 height 7
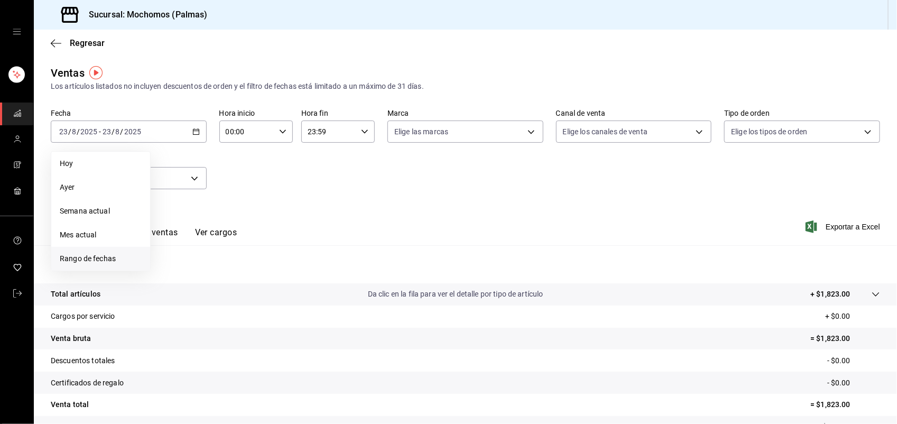
click at [97, 257] on span "Rango de fechas" at bounding box center [101, 258] width 82 height 11
click at [244, 265] on button "22" at bounding box center [247, 271] width 18 height 19
click at [263, 270] on abbr "23" at bounding box center [266, 271] width 7 height 7
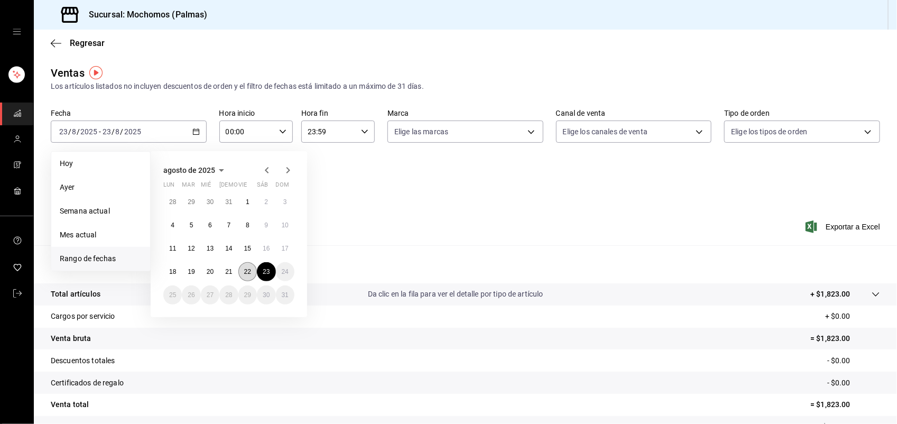
click at [247, 274] on abbr "22" at bounding box center [247, 271] width 7 height 7
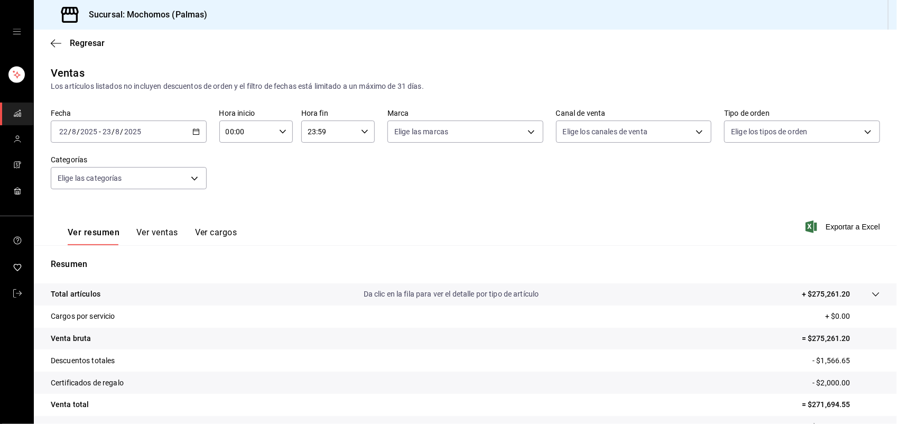
scroll to position [82, 0]
